Goal: Information Seeking & Learning: Learn about a topic

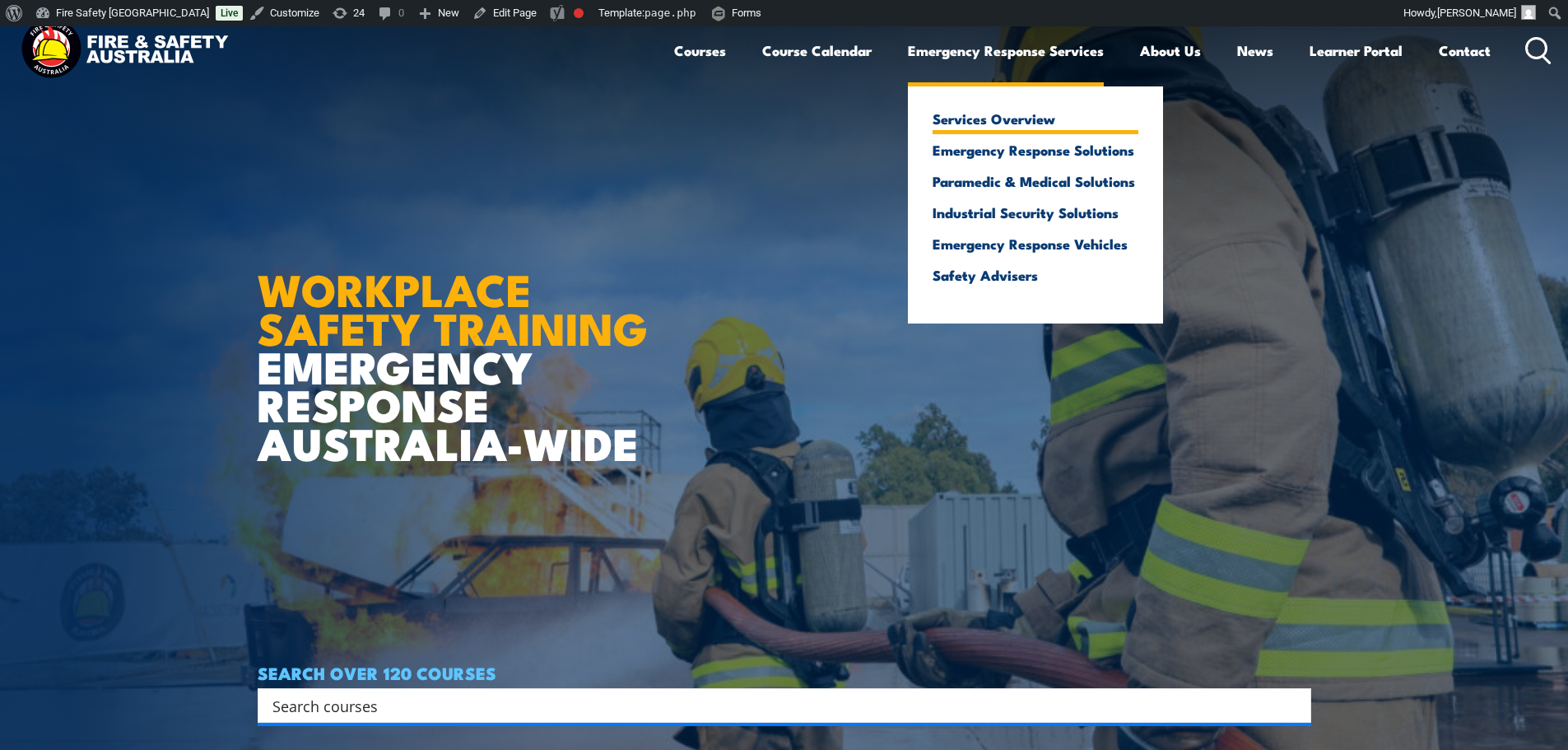
click at [967, 111] on link "Services Overview" at bounding box center [1035, 118] width 206 height 15
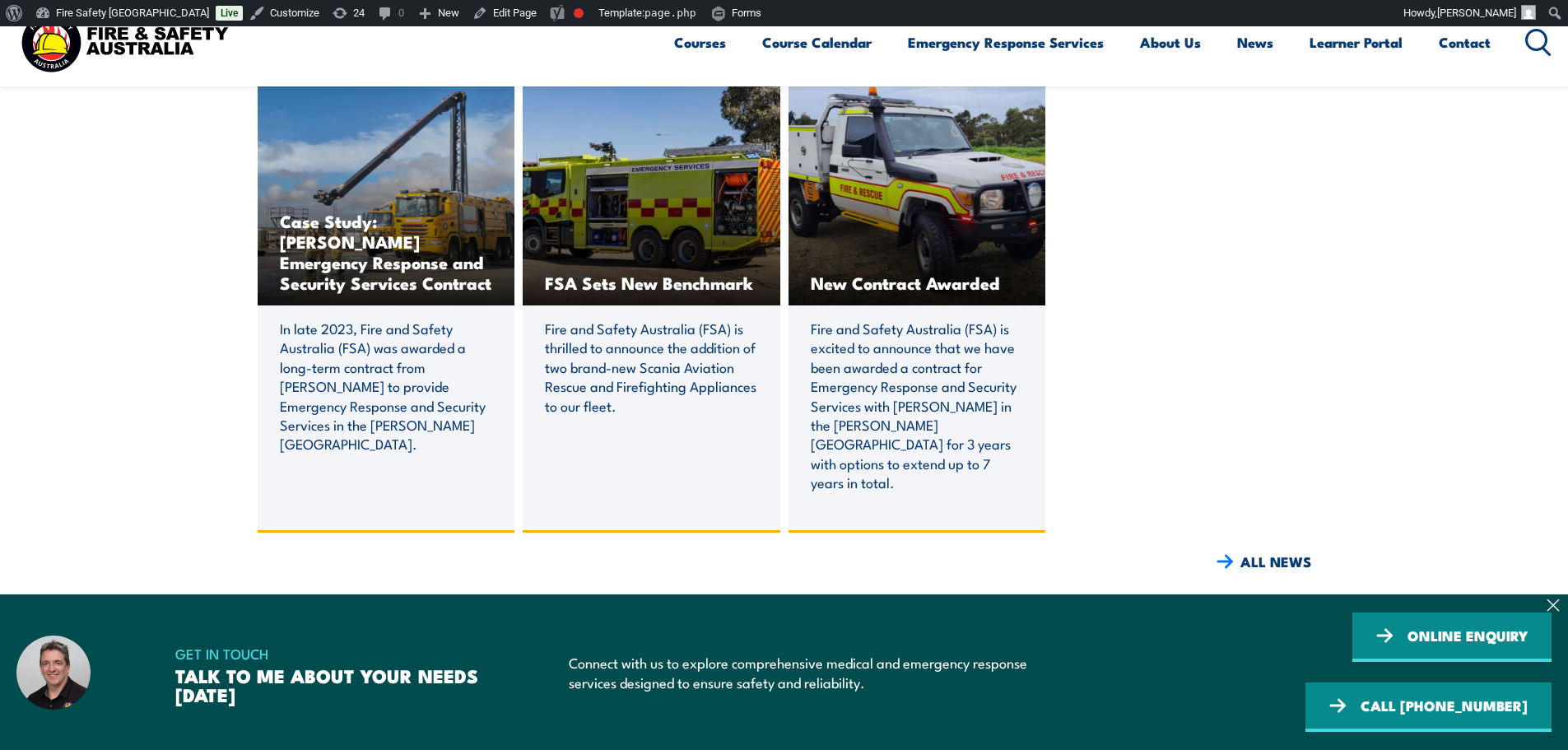
scroll to position [4939, 0]
